Goal: Information Seeking & Learning: Learn about a topic

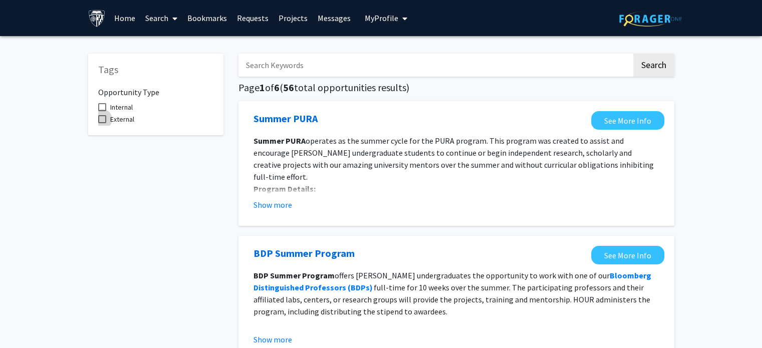
click at [103, 120] on span at bounding box center [102, 119] width 8 height 8
click at [102, 123] on input "External" at bounding box center [102, 123] width 1 height 1
checkbox input "true"
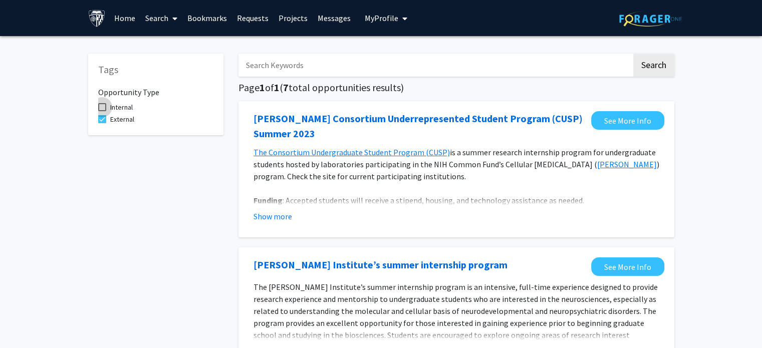
click at [104, 104] on span at bounding box center [102, 107] width 8 height 8
click at [102, 111] on input "Internal" at bounding box center [102, 111] width 1 height 1
checkbox input "true"
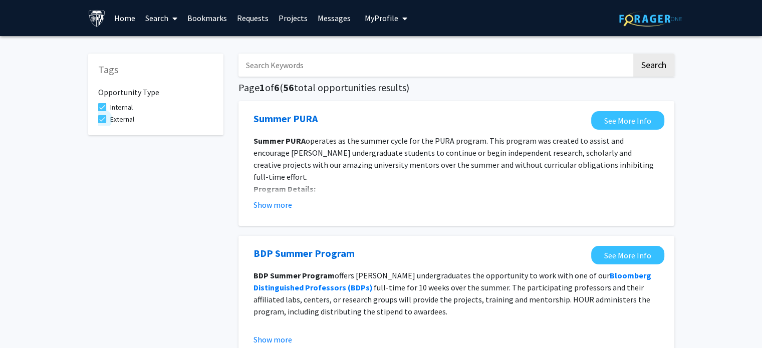
click at [101, 114] on label "External" at bounding box center [116, 119] width 36 height 12
click at [102, 123] on input "External" at bounding box center [102, 123] width 1 height 1
checkbox input "false"
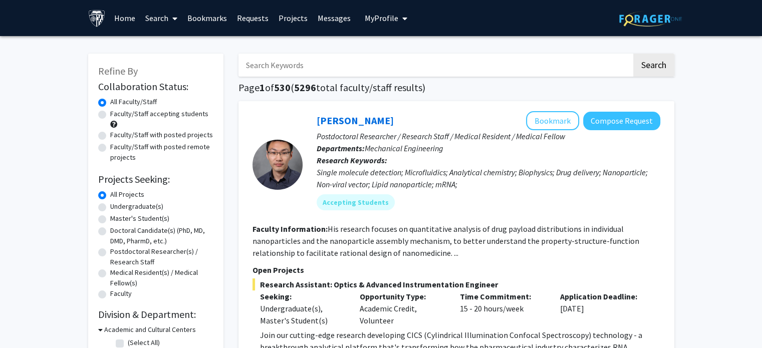
click at [110, 146] on label "Faculty/Staff with posted remote projects" at bounding box center [161, 152] width 103 height 21
click at [110, 146] on input "Faculty/Staff with posted remote projects" at bounding box center [113, 145] width 7 height 7
radio input "true"
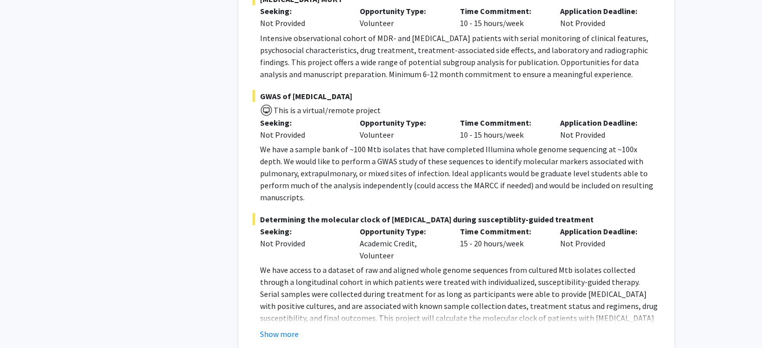
scroll to position [1874, 0]
click at [284, 327] on button "Show more" at bounding box center [279, 333] width 39 height 12
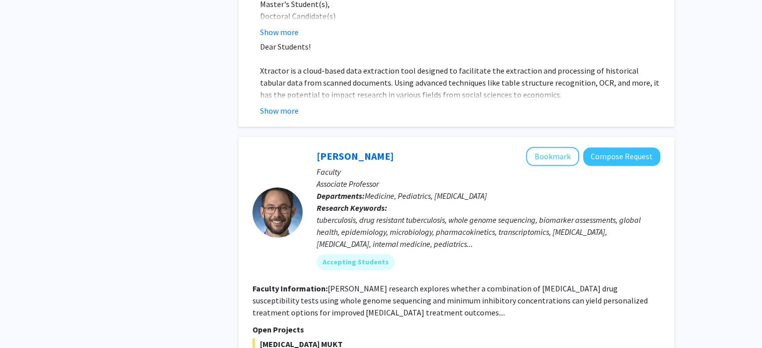
scroll to position [1528, 0]
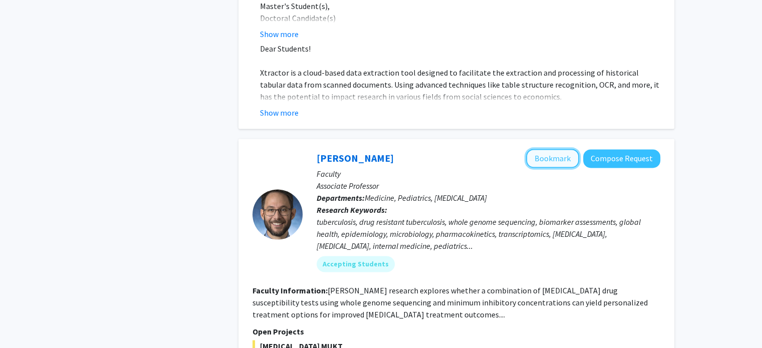
click at [541, 149] on button "Bookmark" at bounding box center [552, 158] width 53 height 19
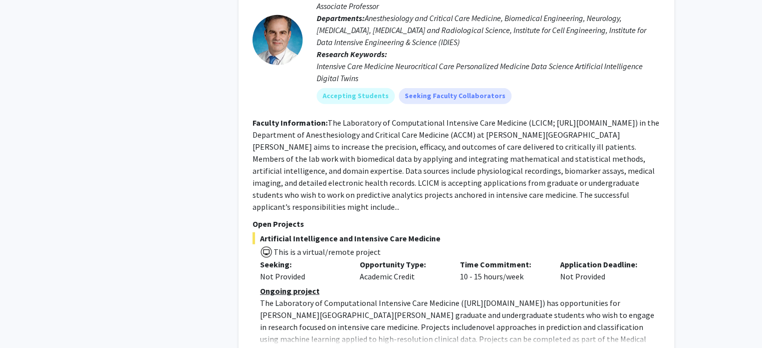
scroll to position [2747, 0]
click at [278, 347] on button "Show more" at bounding box center [279, 354] width 39 height 12
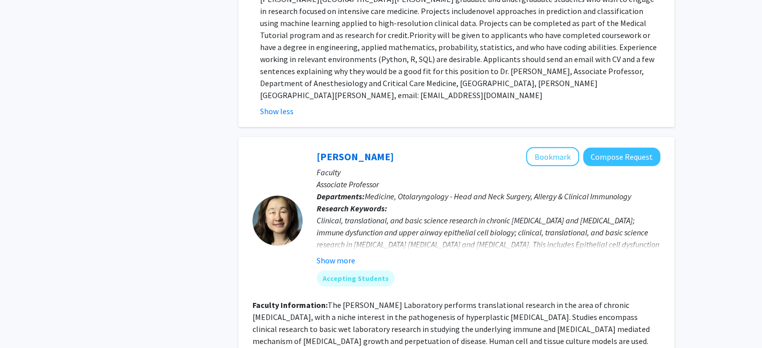
scroll to position [3056, 0]
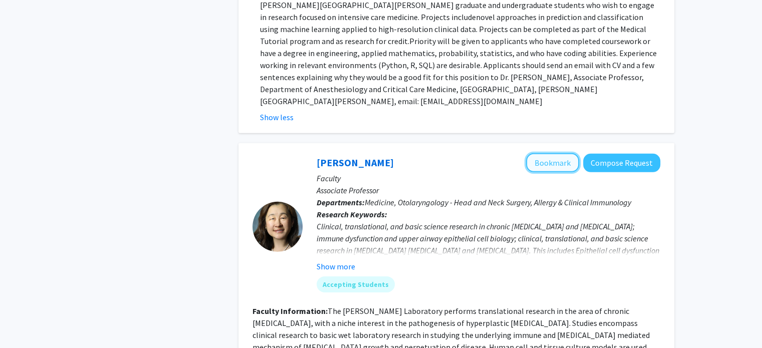
click at [556, 153] on button "Bookmark" at bounding box center [552, 162] width 53 height 19
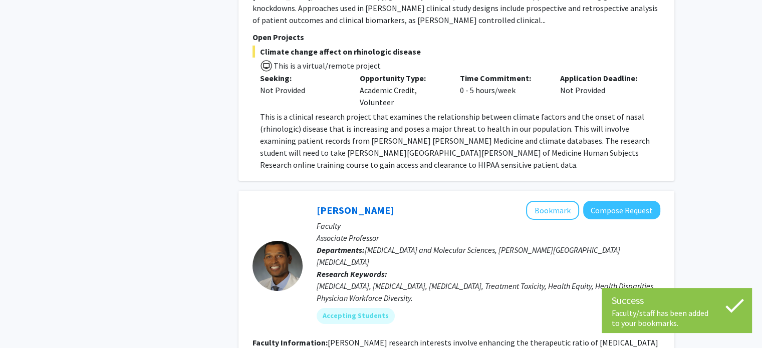
scroll to position [3431, 0]
